Goal: Task Accomplishment & Management: Manage account settings

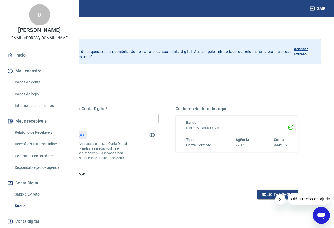
click at [158, 114] on input "R$ 0,00" at bounding box center [97, 118] width 123 height 10
type input "R$ 1.000,00"
click at [265, 199] on button "Solicitar saque" at bounding box center [277, 194] width 41 height 10
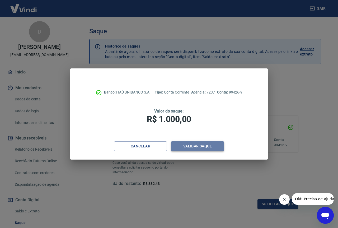
click at [210, 148] on button "Validar saque" at bounding box center [197, 146] width 53 height 10
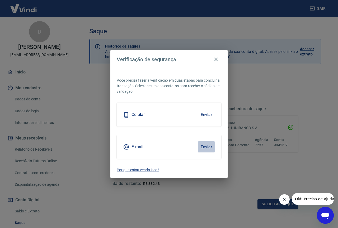
click at [210, 148] on button "Enviar" at bounding box center [205, 146] width 17 height 11
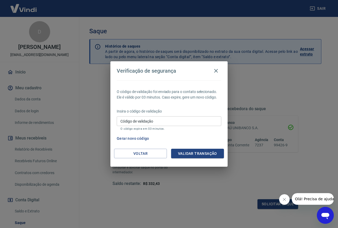
click at [171, 124] on input "Código de validação" at bounding box center [169, 121] width 104 height 10
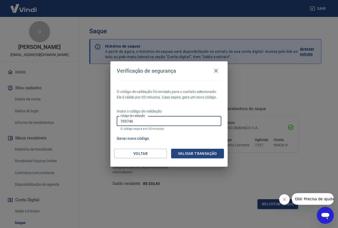
type input "703746"
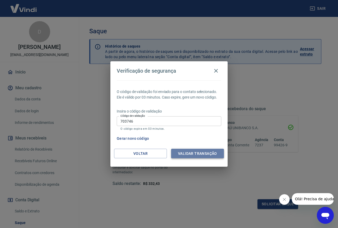
click at [215, 155] on button "Validar transação" at bounding box center [197, 153] width 53 height 10
